Goal: Information Seeking & Learning: Compare options

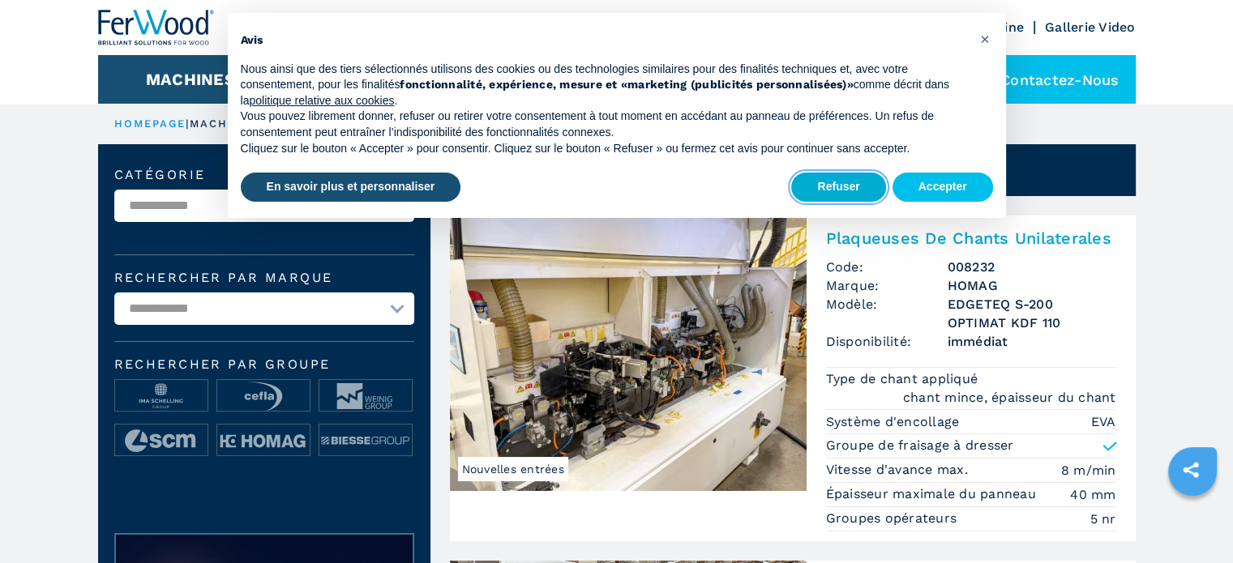
click at [842, 184] on button "Refuser" at bounding box center [838, 187] width 94 height 29
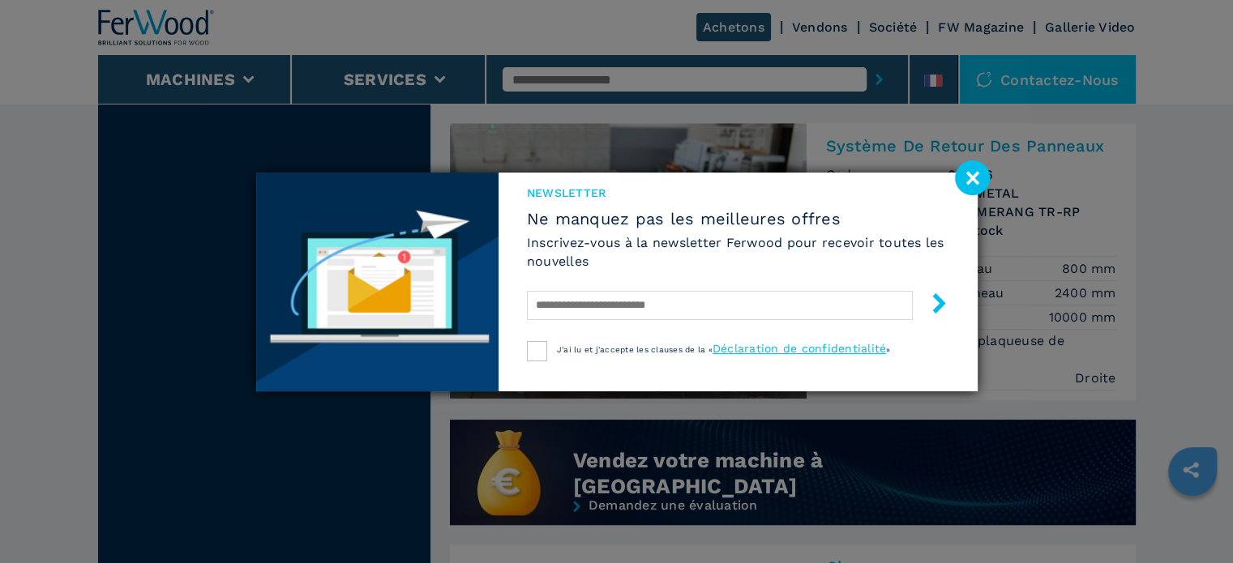
scroll to position [1459, 0]
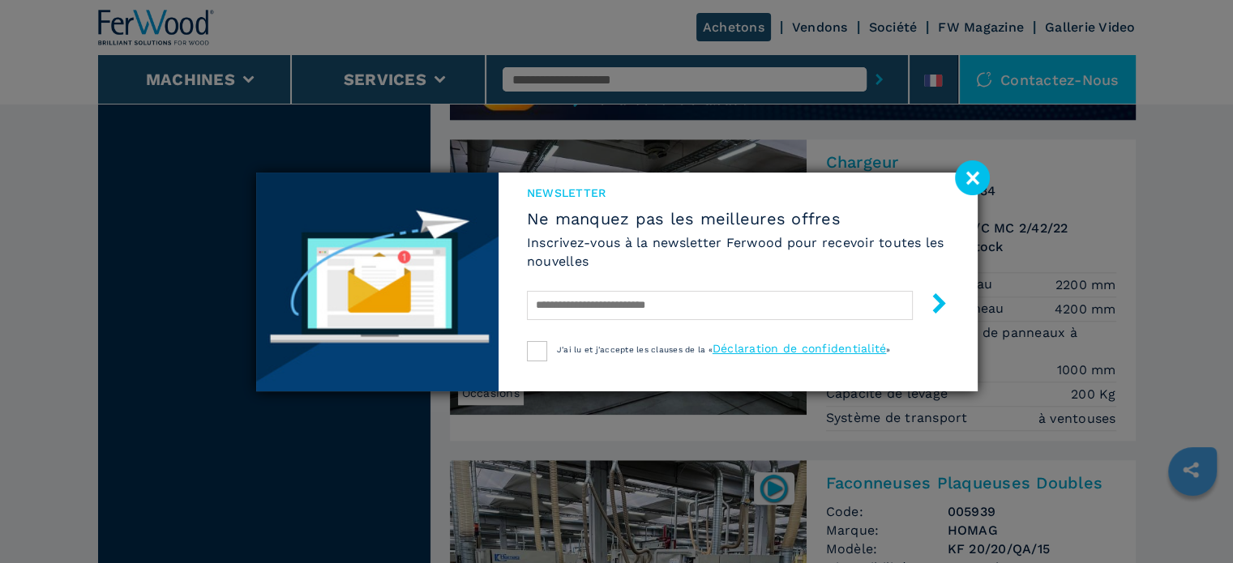
click at [975, 173] on image at bounding box center [972, 177] width 35 height 35
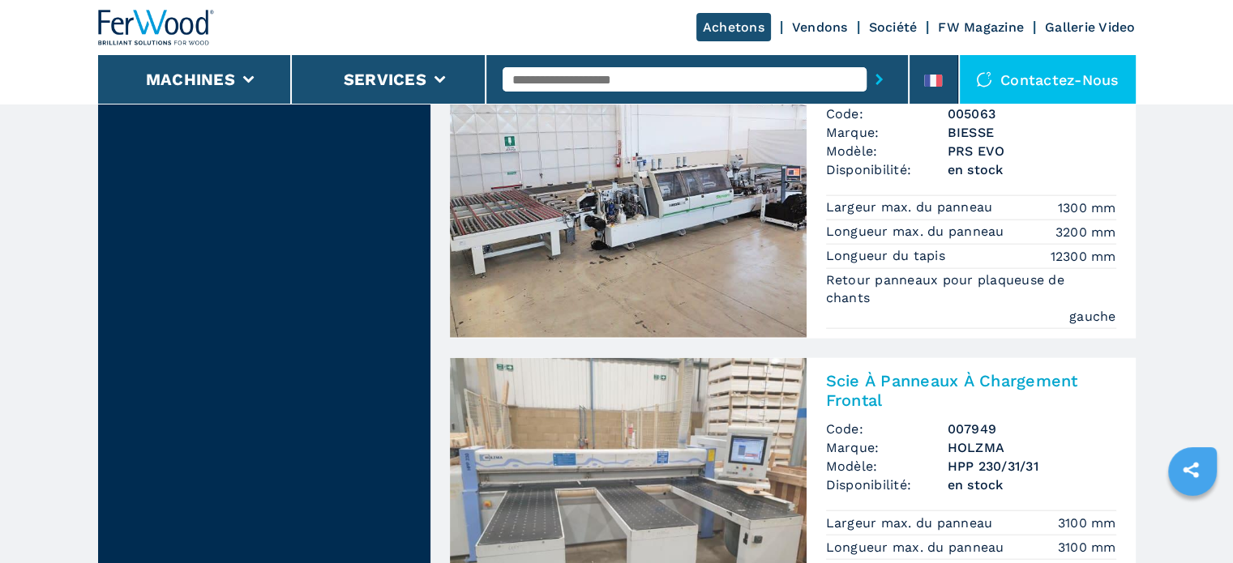
scroll to position [4052, 0]
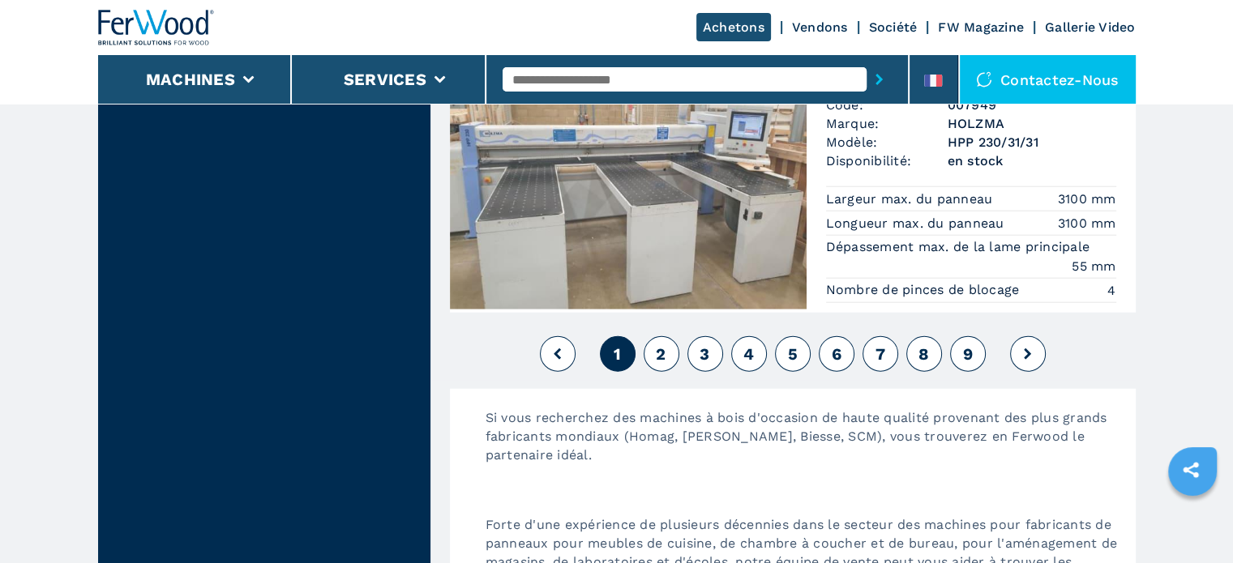
click at [665, 336] on button "2" at bounding box center [662, 354] width 36 height 36
click at [661, 344] on span "2" at bounding box center [661, 353] width 10 height 19
click at [1028, 348] on icon at bounding box center [1027, 353] width 7 height 11
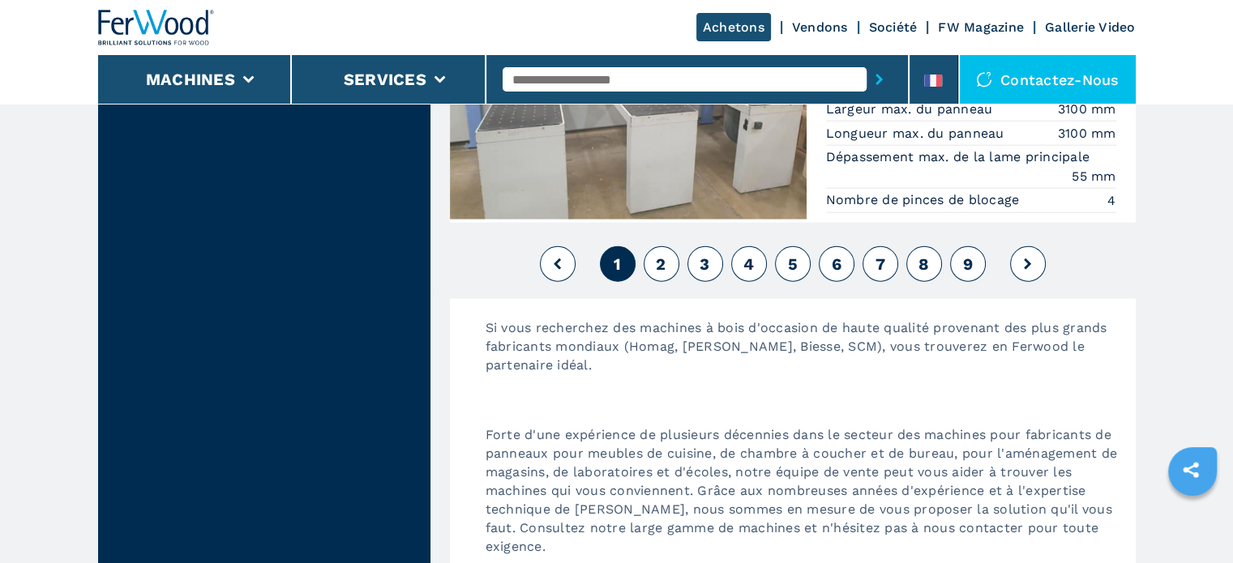
scroll to position [4140, 0]
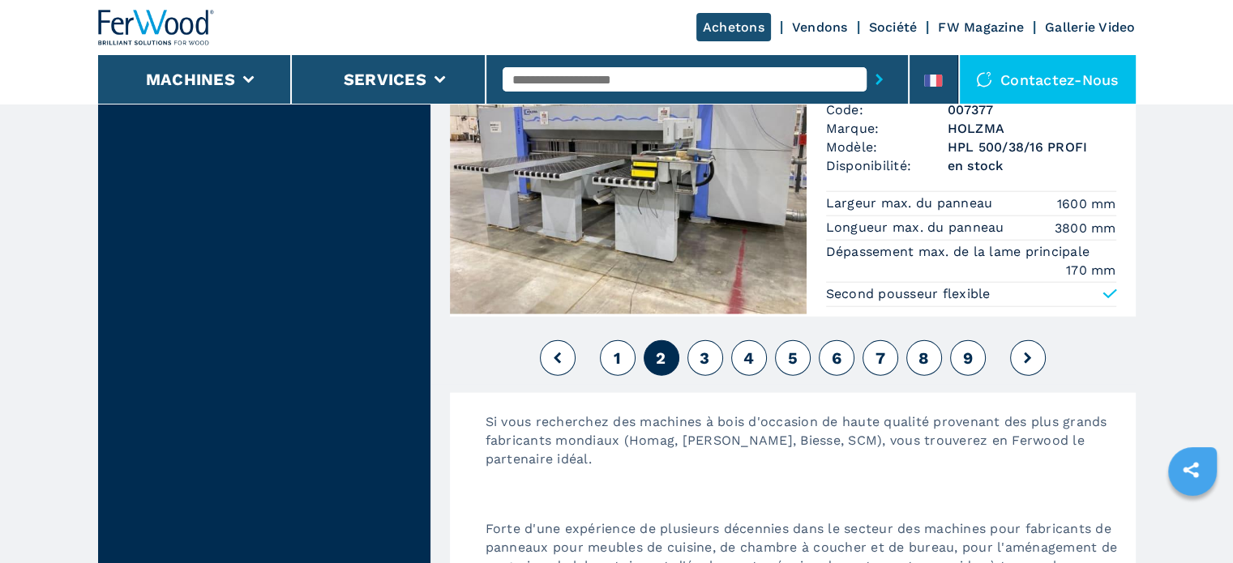
scroll to position [4052, 0]
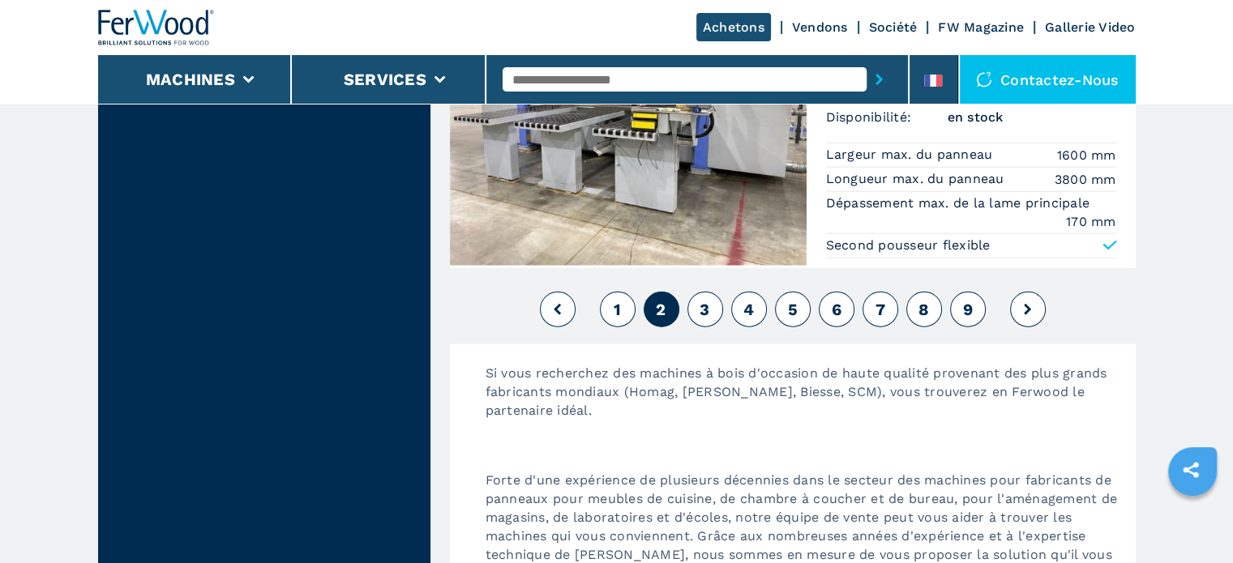
click at [710, 302] on button "3" at bounding box center [705, 310] width 36 height 36
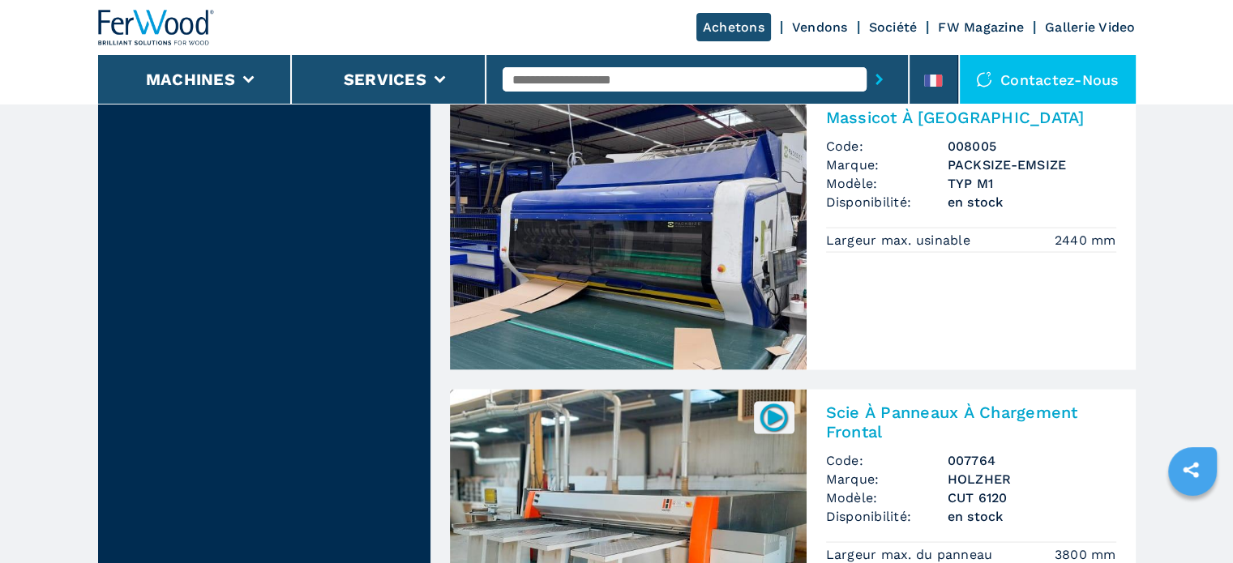
scroll to position [3566, 0]
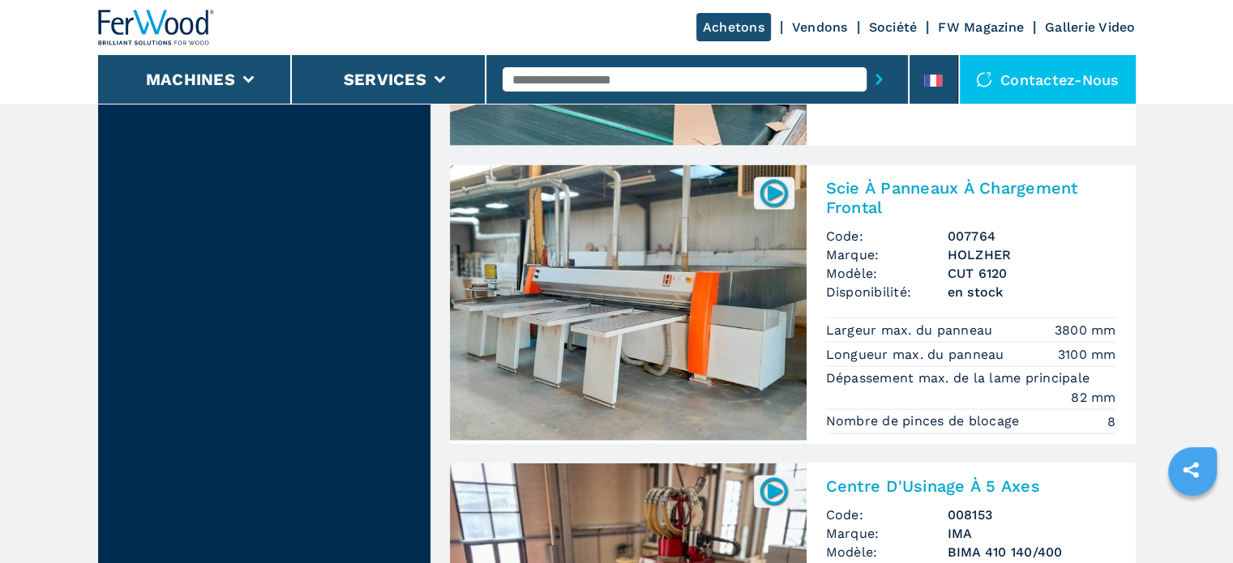
click at [707, 228] on img at bounding box center [628, 303] width 357 height 276
click at [775, 177] on img at bounding box center [774, 193] width 32 height 32
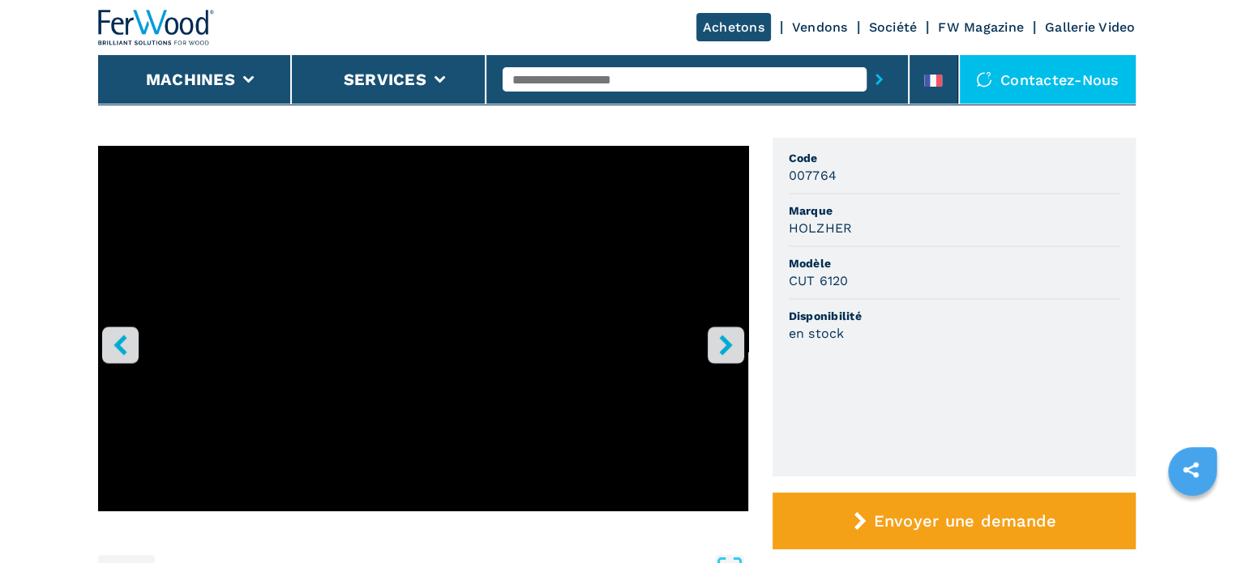
scroll to position [81, 0]
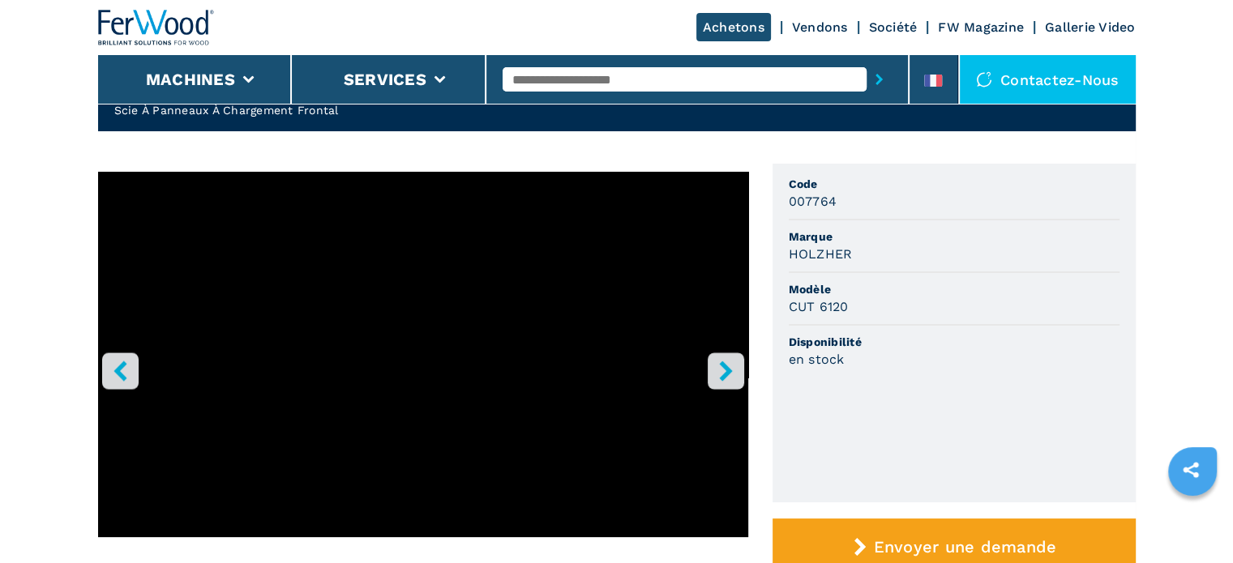
click at [723, 365] on icon "right-button" at bounding box center [725, 371] width 13 height 20
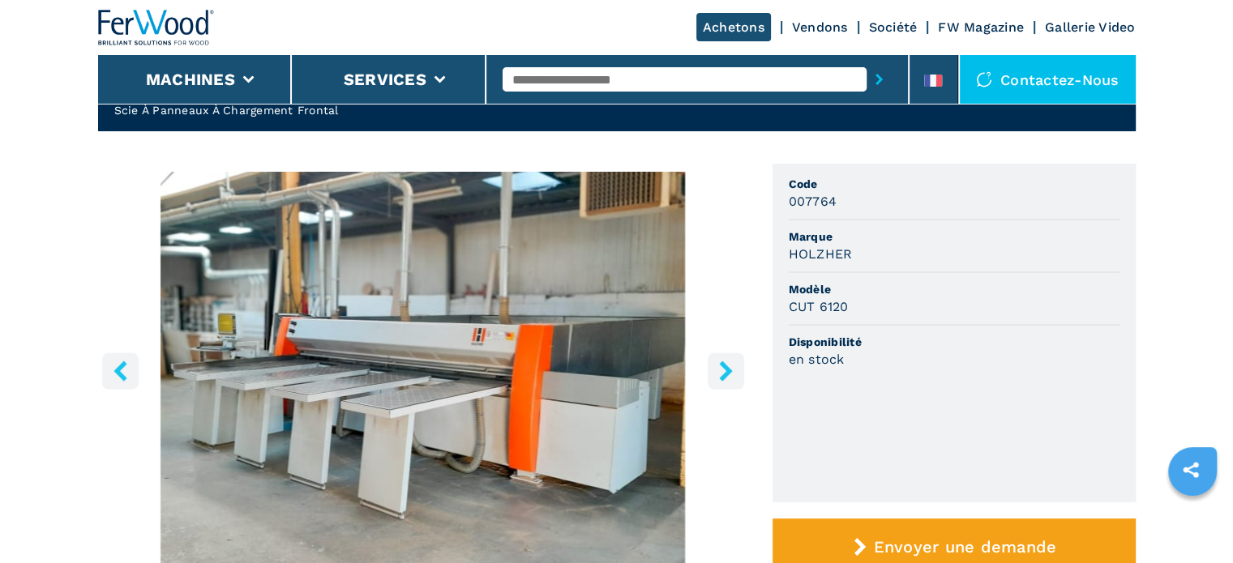
click at [120, 368] on icon "left-button" at bounding box center [119, 371] width 13 height 20
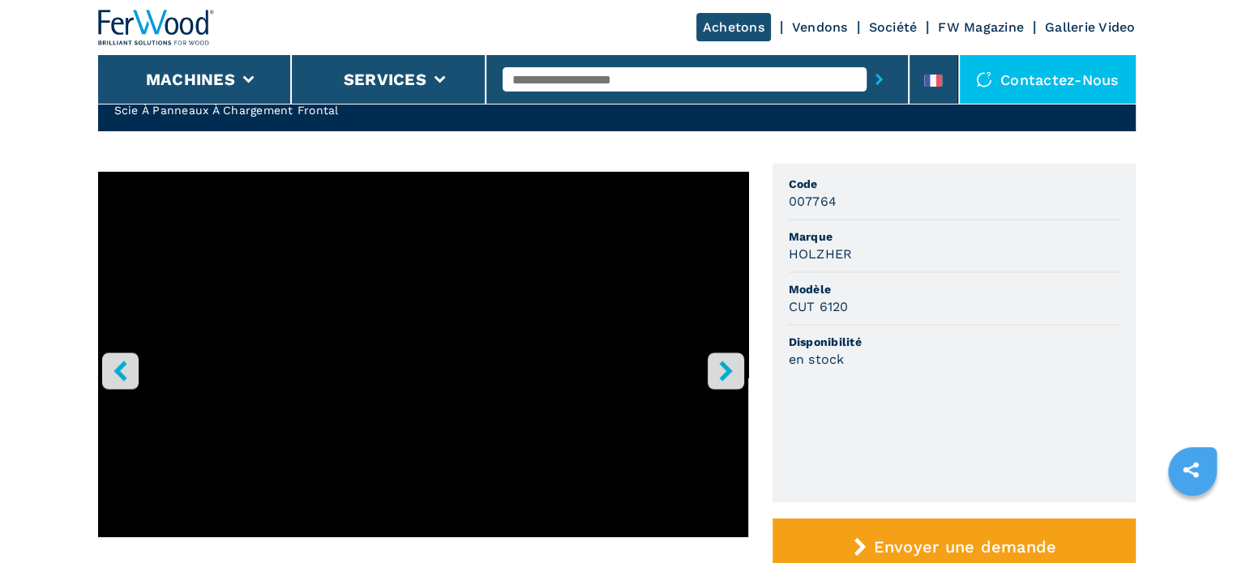
click at [724, 374] on icon "right-button" at bounding box center [725, 371] width 13 height 20
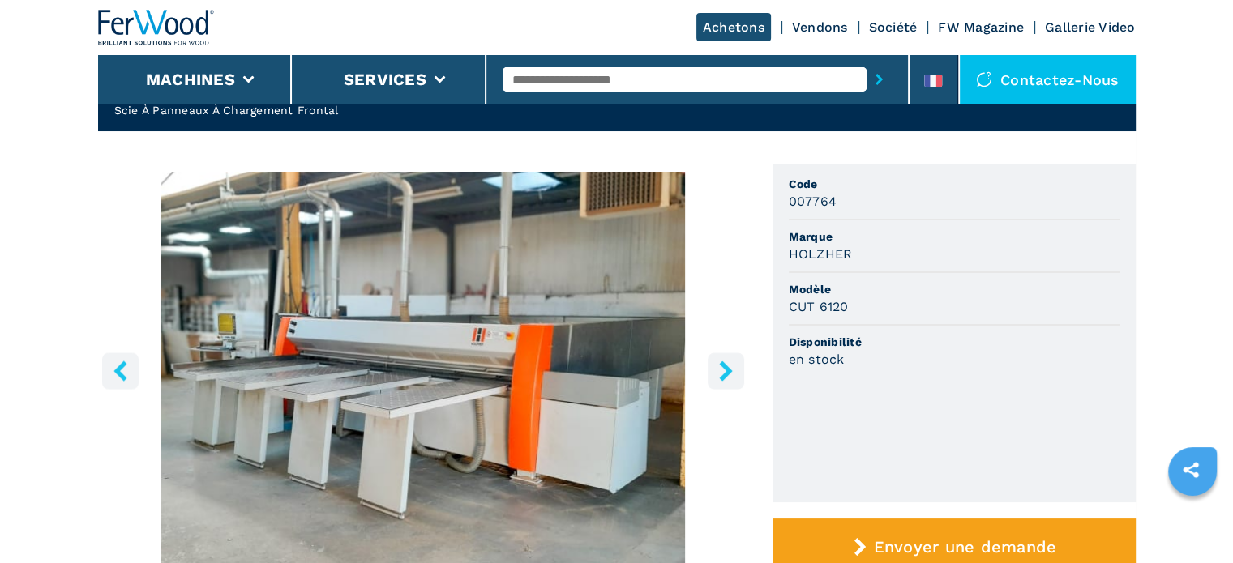
click at [725, 367] on icon "right-button" at bounding box center [725, 371] width 13 height 20
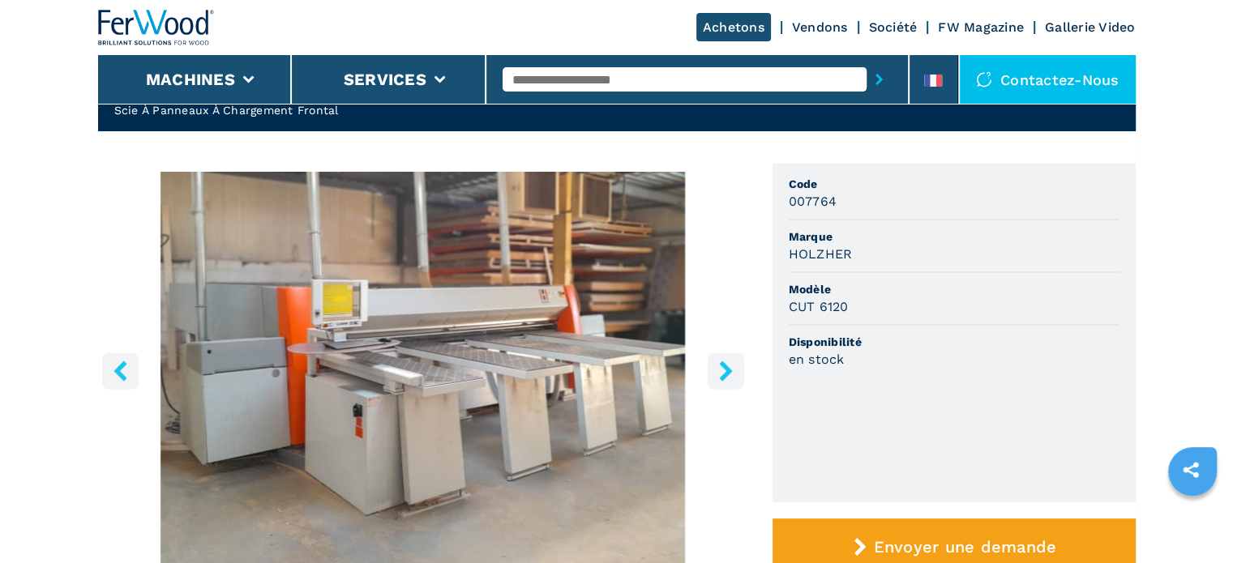
click at [721, 374] on icon "right-button" at bounding box center [726, 371] width 20 height 20
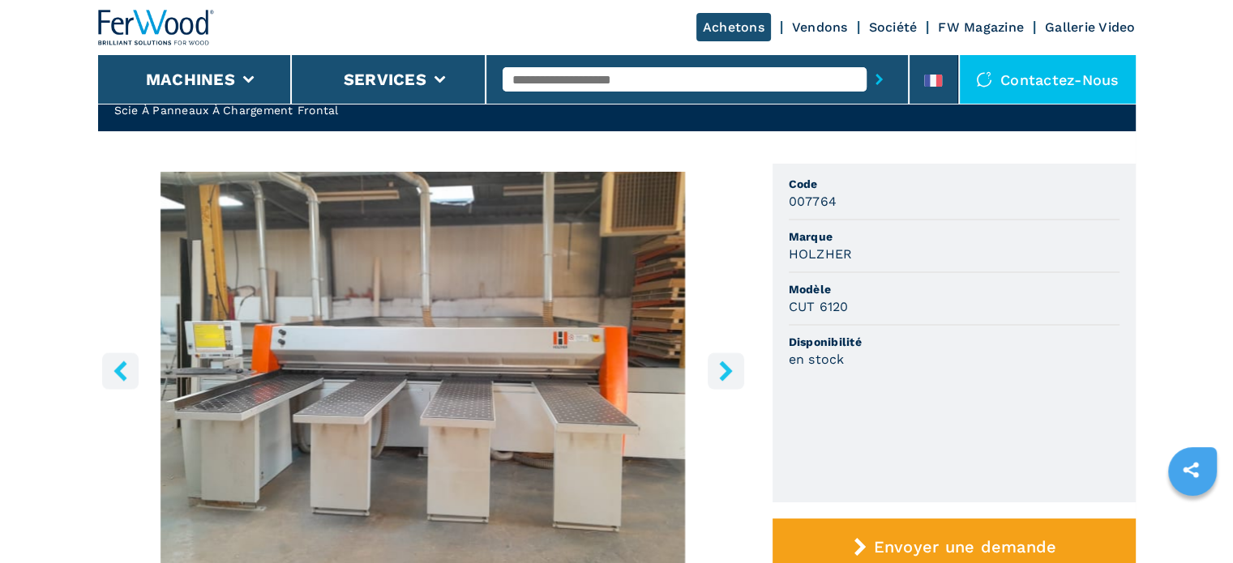
click at [721, 374] on icon "right-button" at bounding box center [726, 371] width 20 height 20
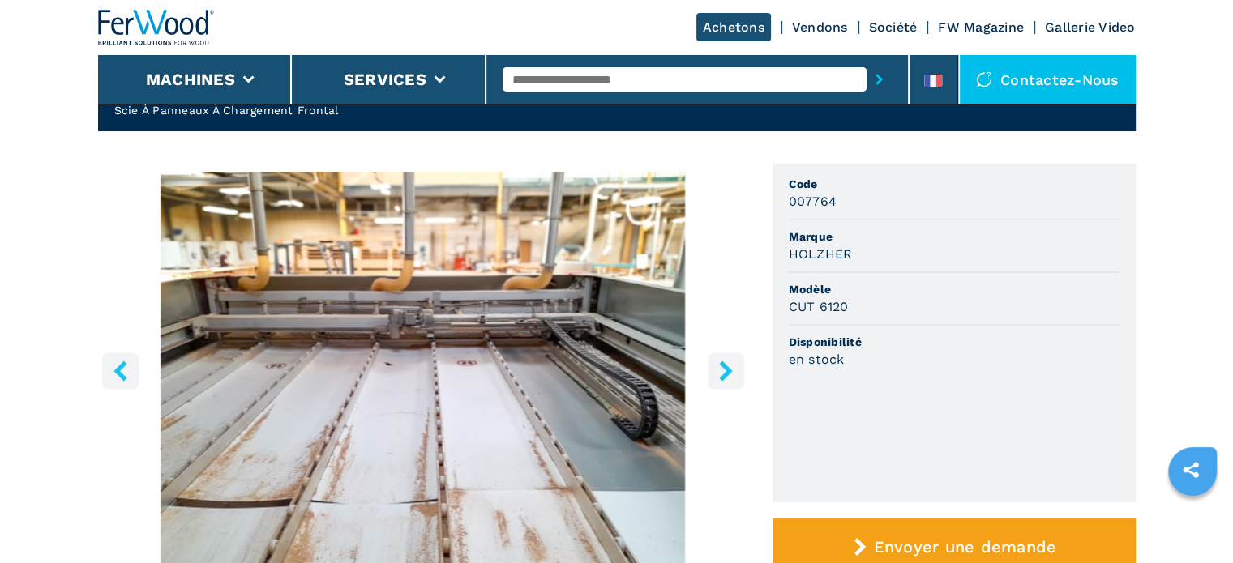
click at [727, 363] on icon "right-button" at bounding box center [726, 371] width 20 height 20
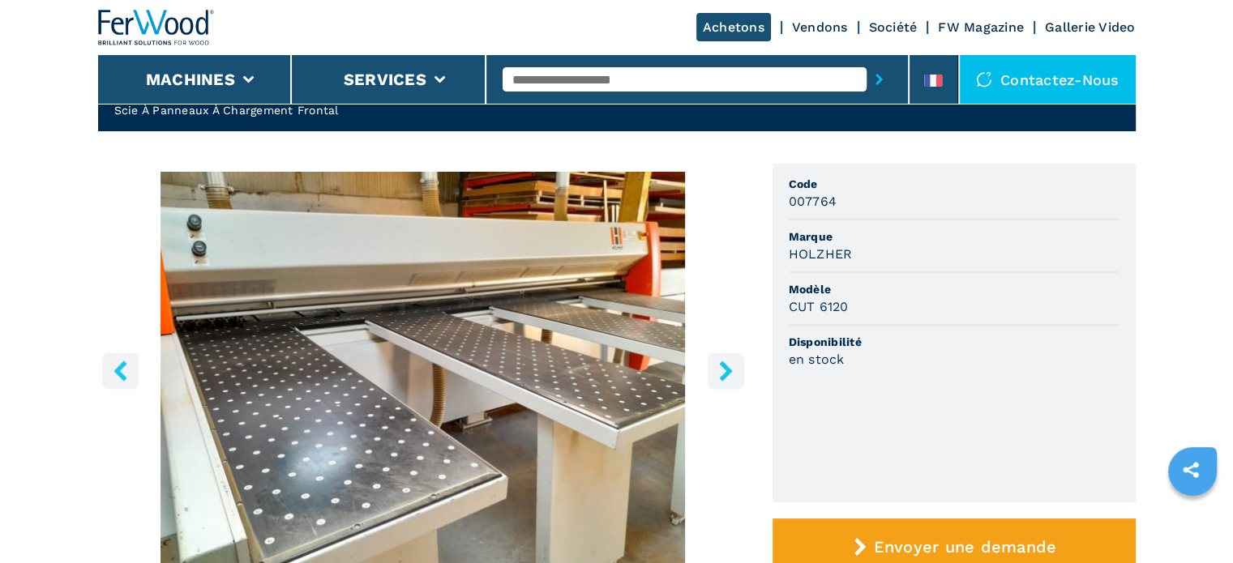
click at [729, 361] on icon "right-button" at bounding box center [726, 371] width 20 height 20
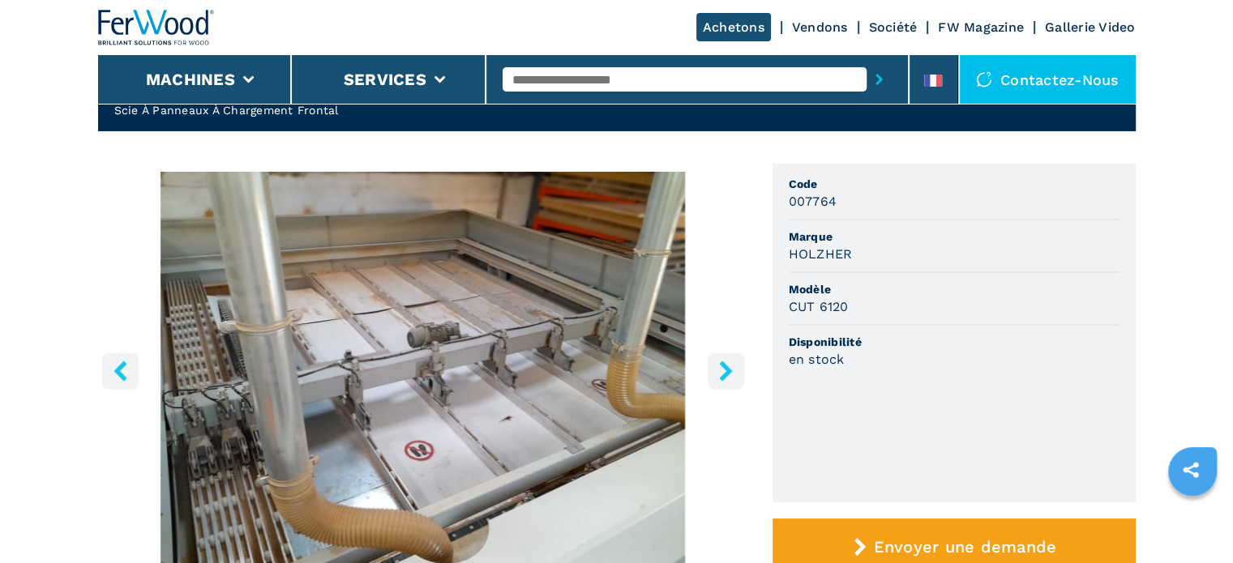
click at [729, 361] on icon "right-button" at bounding box center [726, 371] width 20 height 20
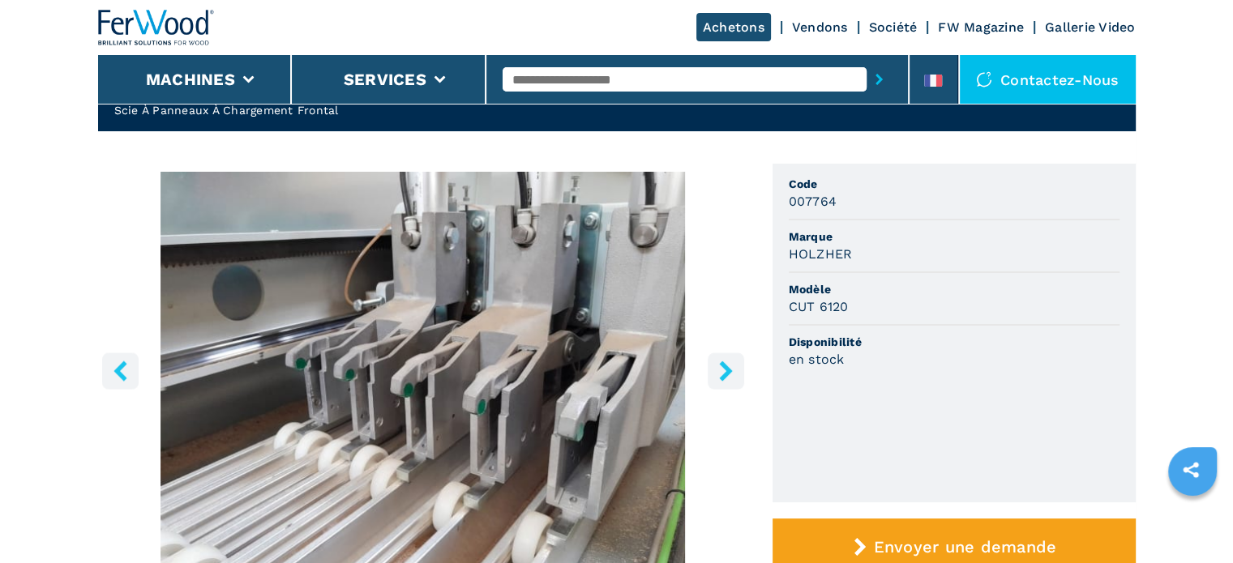
click at [729, 361] on icon "right-button" at bounding box center [726, 371] width 20 height 20
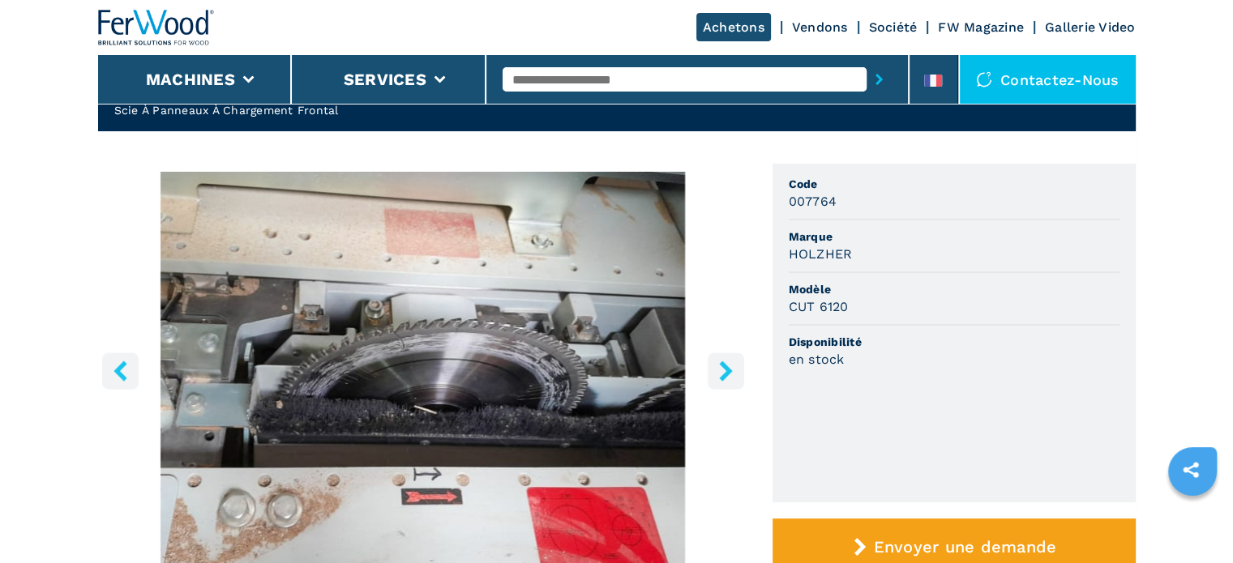
click at [731, 361] on icon "right-button" at bounding box center [726, 371] width 20 height 20
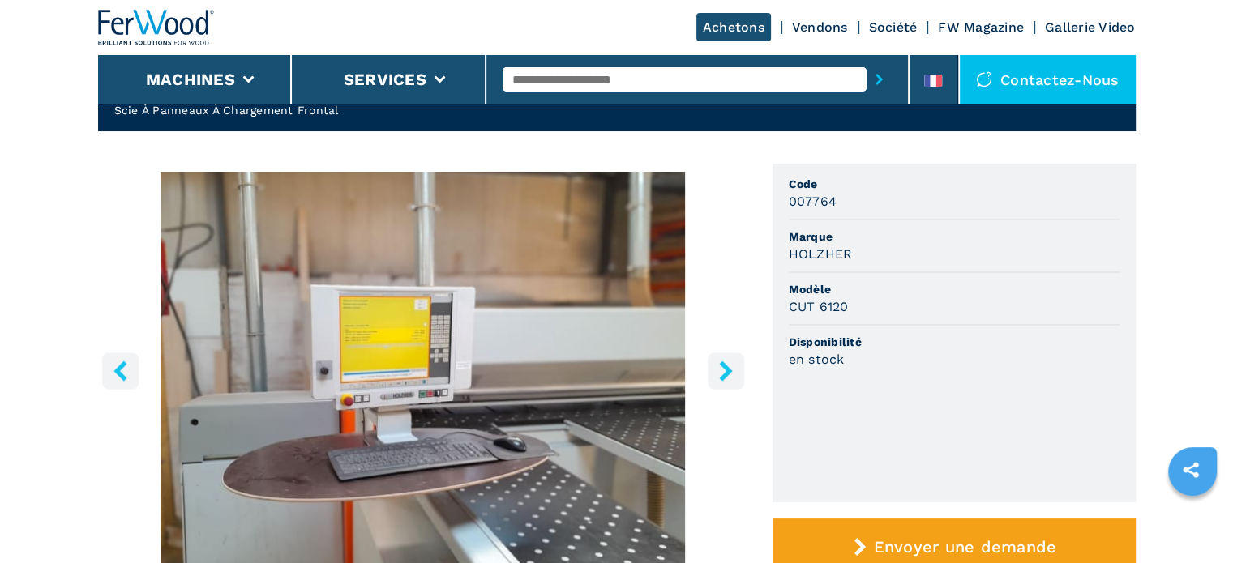
click at [731, 361] on icon "right-button" at bounding box center [726, 371] width 20 height 20
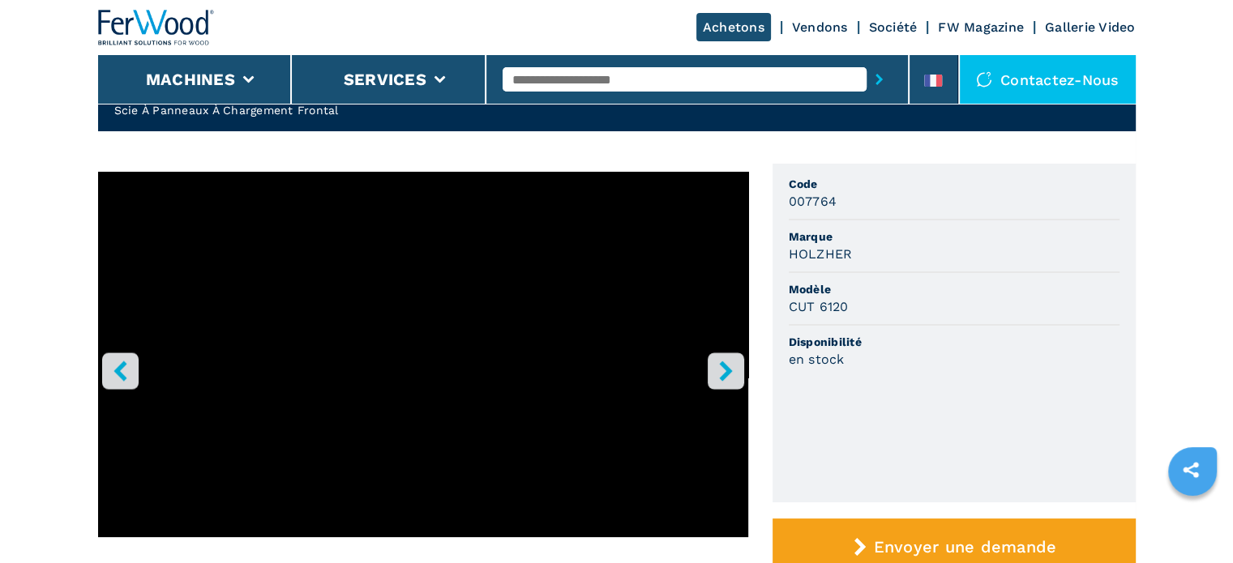
click at [732, 359] on button "right-button" at bounding box center [726, 371] width 36 height 36
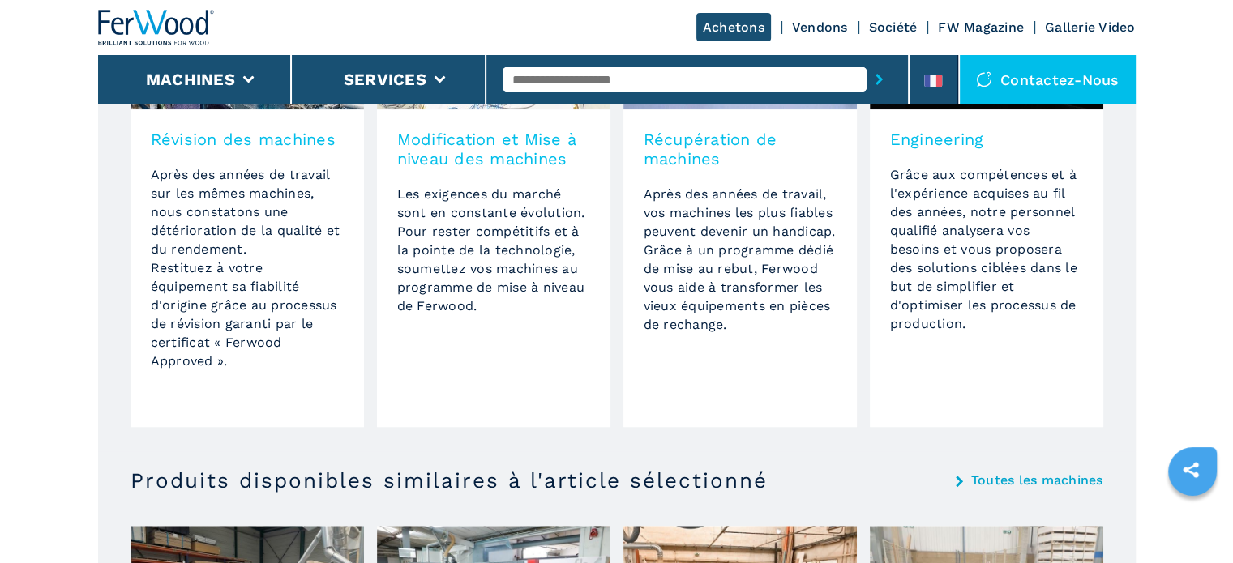
scroll to position [1371, 0]
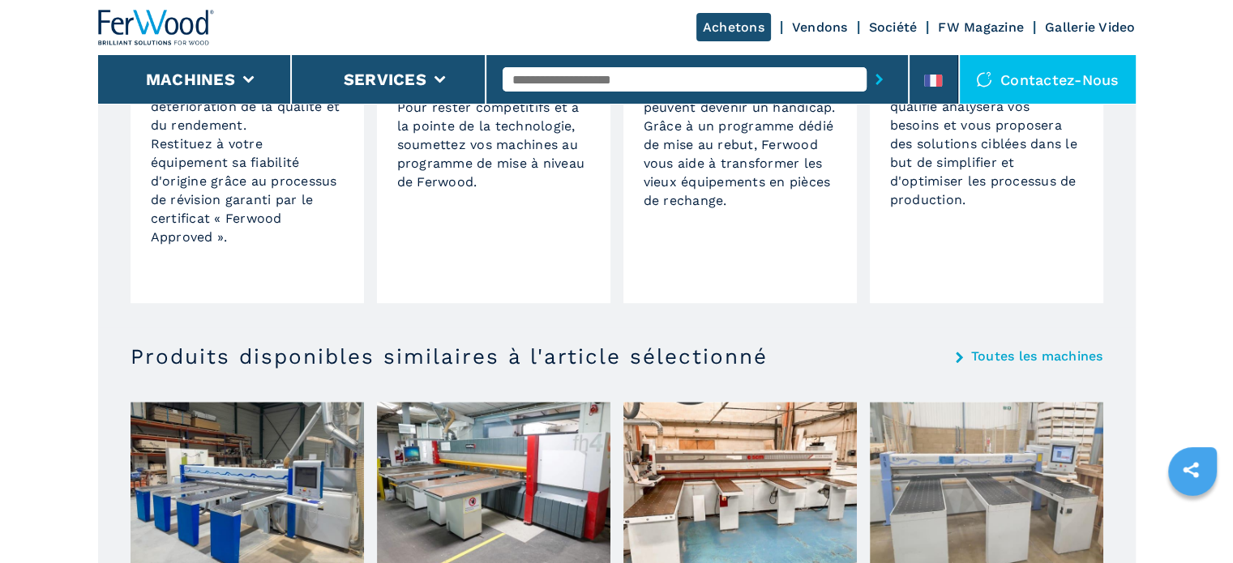
click at [1003, 356] on link "Toutes les machines" at bounding box center [1037, 356] width 132 height 13
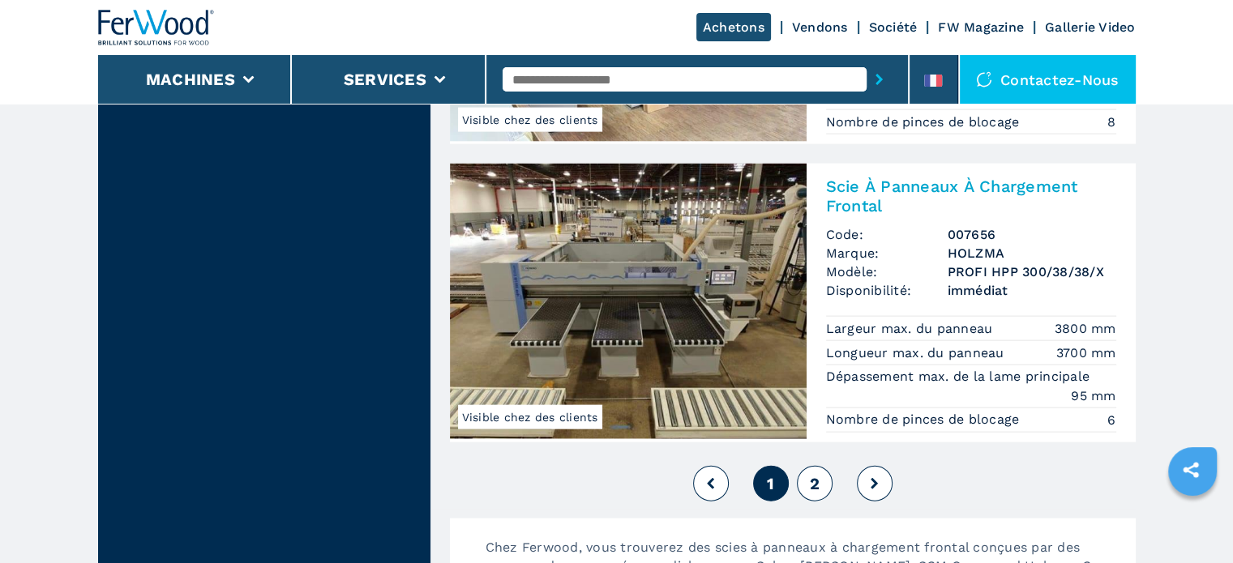
scroll to position [3709, 0]
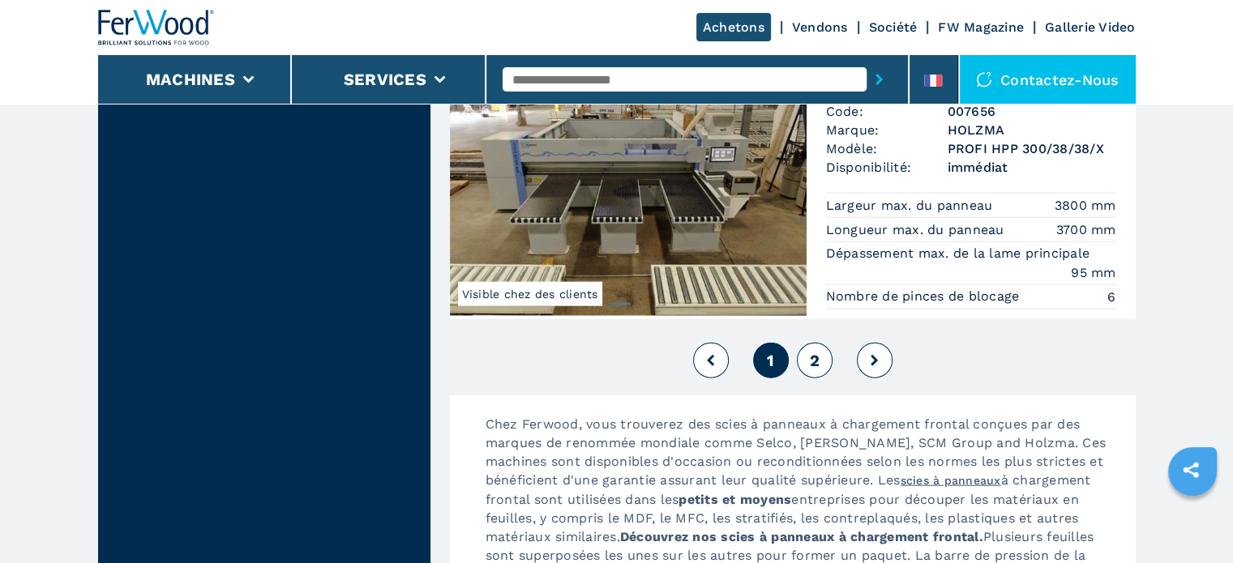
click at [818, 353] on span "2" at bounding box center [814, 360] width 10 height 19
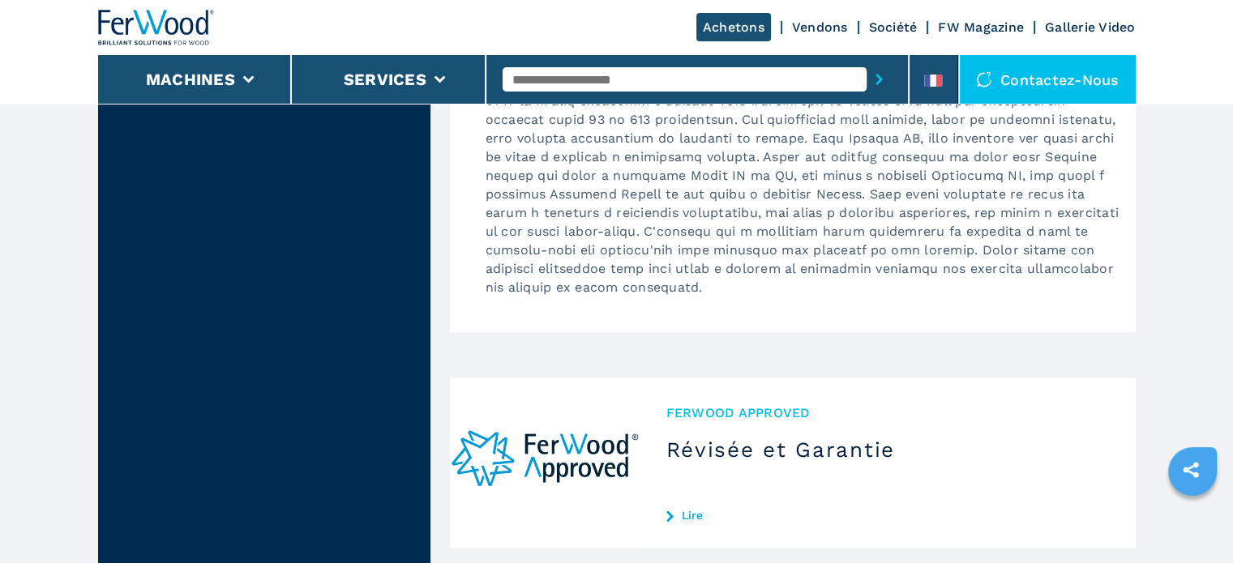
scroll to position [2026, 0]
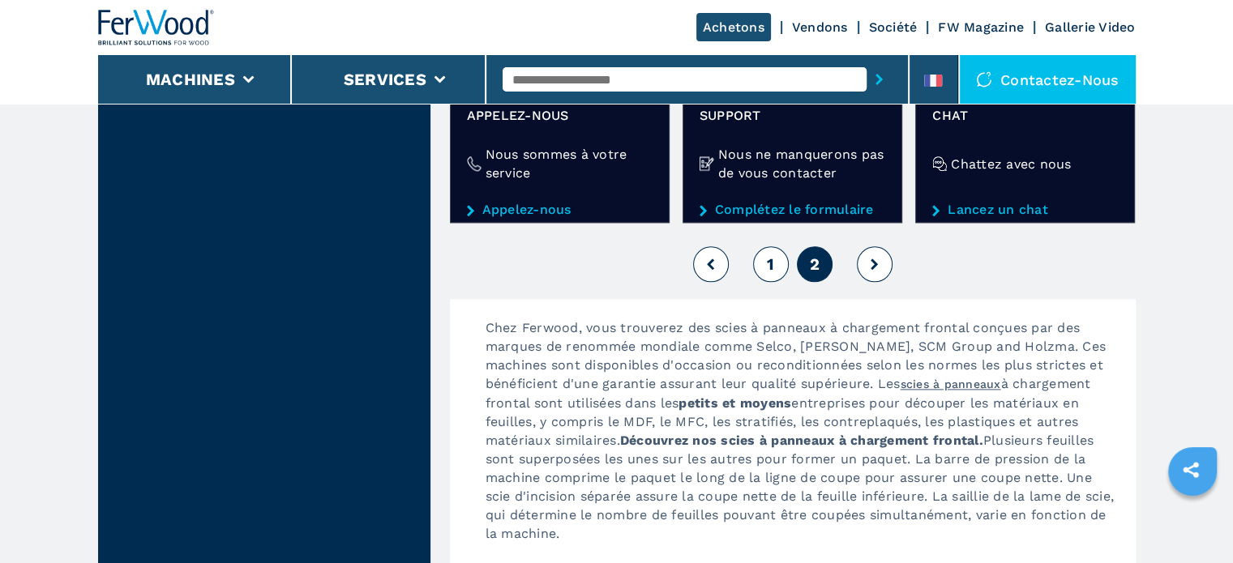
click at [878, 259] on button at bounding box center [875, 264] width 36 height 36
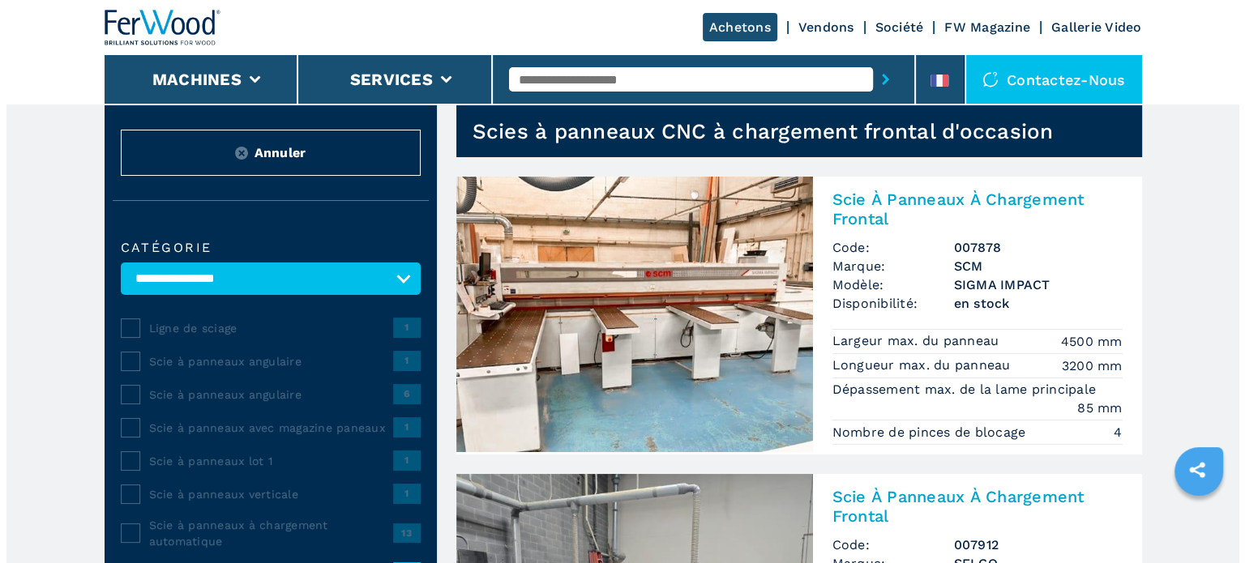
scroll to position [0, 0]
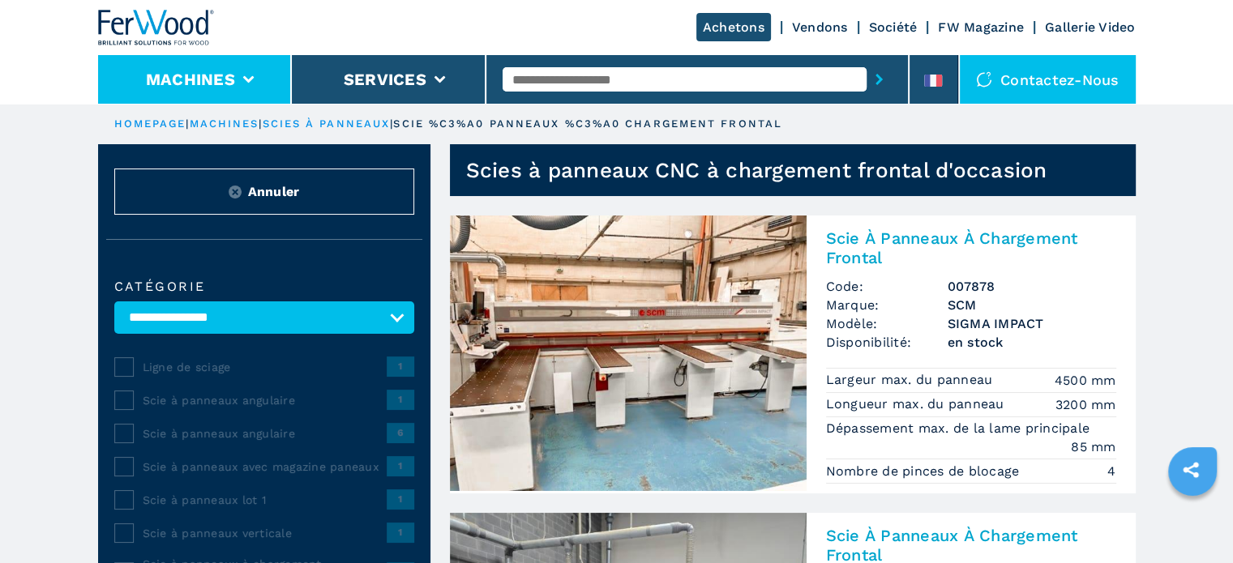
click at [235, 79] on li "Machines" at bounding box center [195, 79] width 195 height 49
